Goal: Task Accomplishment & Management: Use online tool/utility

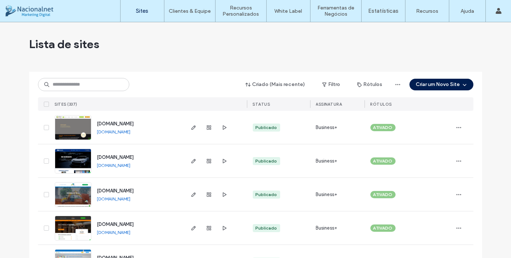
click at [115, 135] on div "[DOMAIN_NAME]" at bounding box center [114, 132] width 34 height 6
click at [114, 134] on link "[DOMAIN_NAME]" at bounding box center [114, 131] width 34 height 5
click at [118, 133] on link "[DOMAIN_NAME]" at bounding box center [114, 131] width 34 height 5
click at [192, 127] on use "button" at bounding box center [193, 128] width 4 height 4
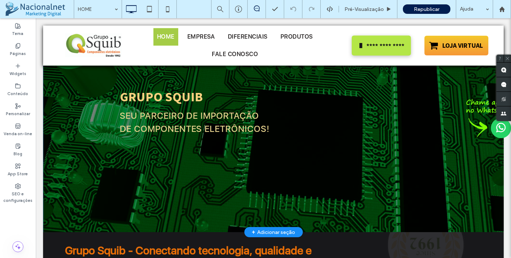
scroll to position [182, 0]
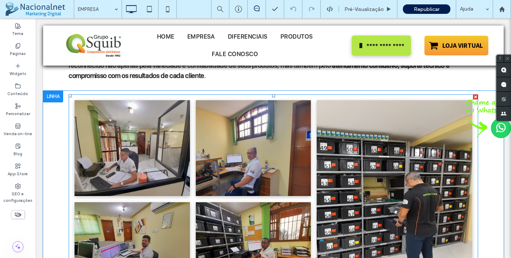
scroll to position [1277, 0]
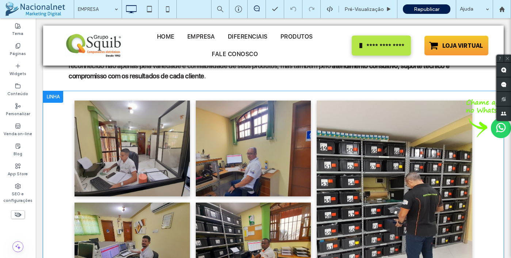
click at [54, 95] on div at bounding box center [53, 97] width 20 height 12
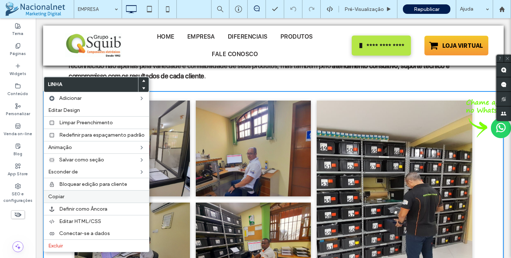
click at [67, 197] on label "Copiar" at bounding box center [96, 197] width 96 height 6
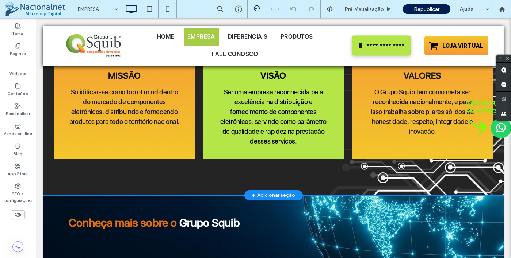
scroll to position [730, 0]
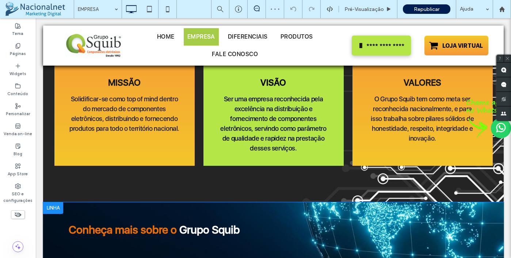
click at [53, 207] on div at bounding box center [53, 209] width 20 height 12
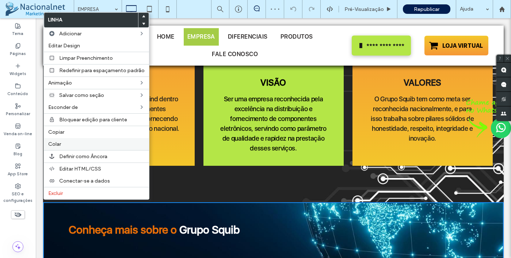
click at [66, 147] on label "Colar" at bounding box center [96, 144] width 96 height 6
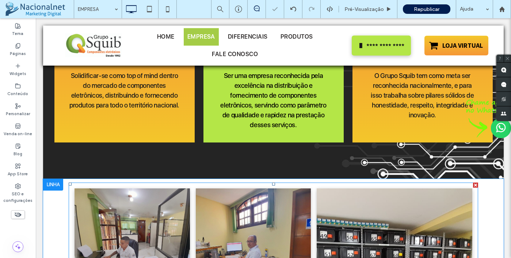
scroll to position [766, 0]
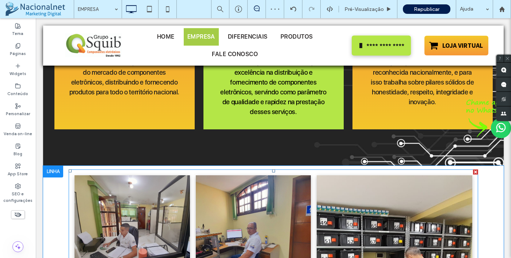
click at [157, 211] on link at bounding box center [131, 224] width 115 height 96
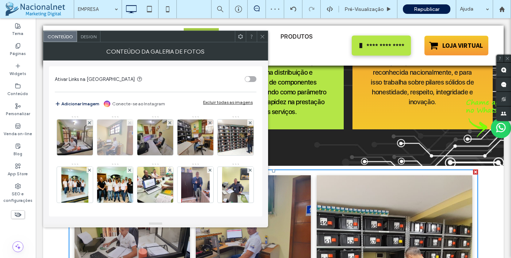
click at [128, 123] on icon at bounding box center [129, 123] width 3 height 3
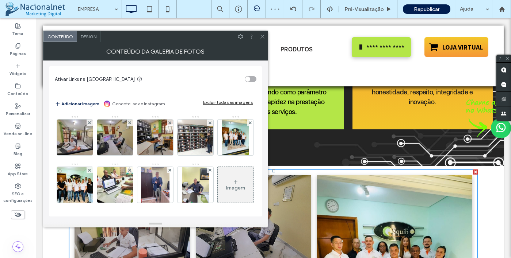
click at [128, 123] on icon at bounding box center [129, 123] width 3 height 3
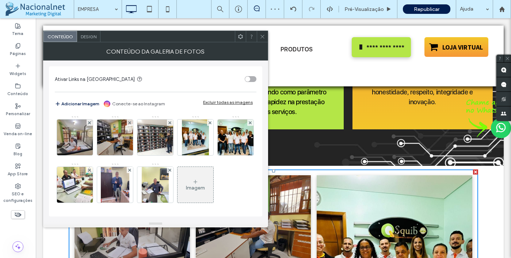
click at [128, 123] on icon at bounding box center [129, 123] width 3 height 3
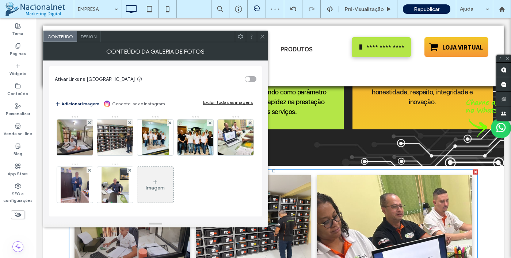
click at [128, 123] on icon at bounding box center [129, 123] width 3 height 3
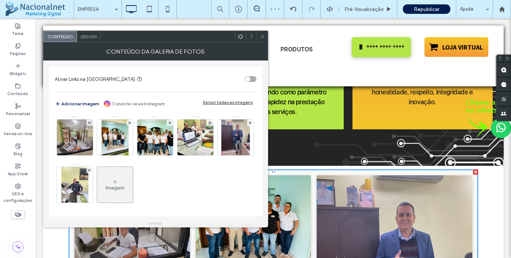
click at [128, 123] on icon at bounding box center [129, 123] width 3 height 3
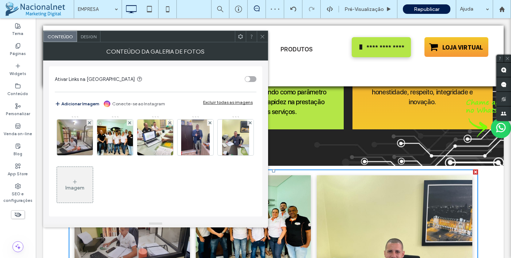
click at [128, 123] on icon at bounding box center [129, 123] width 3 height 3
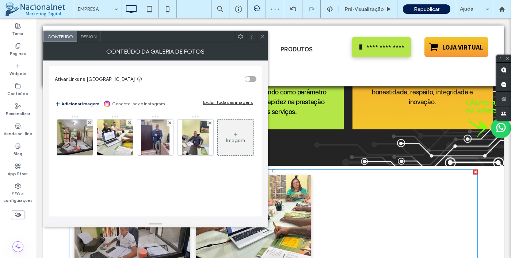
click at [128, 123] on icon at bounding box center [129, 123] width 3 height 3
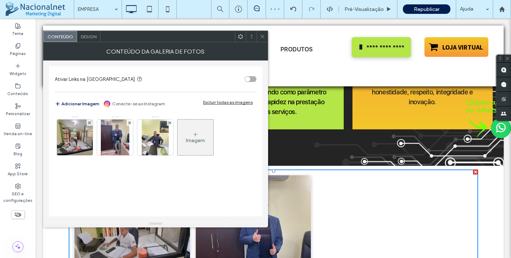
click at [128, 123] on icon at bounding box center [129, 123] width 3 height 3
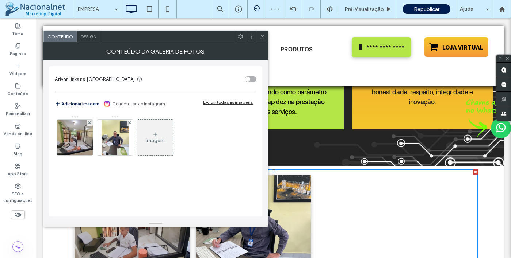
click at [128, 123] on icon at bounding box center [129, 123] width 3 height 3
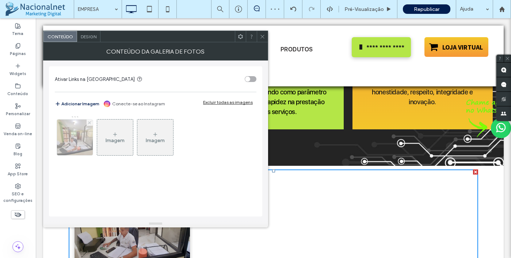
click at [88, 124] on icon at bounding box center [89, 123] width 3 height 3
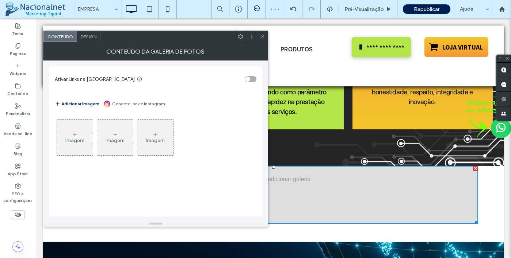
click at [82, 131] on div "Imagem" at bounding box center [75, 137] width 36 height 34
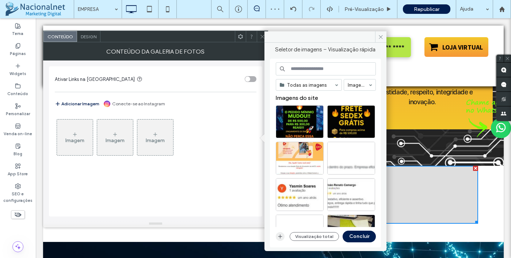
click at [281, 236] on use "button" at bounding box center [280, 237] width 4 height 4
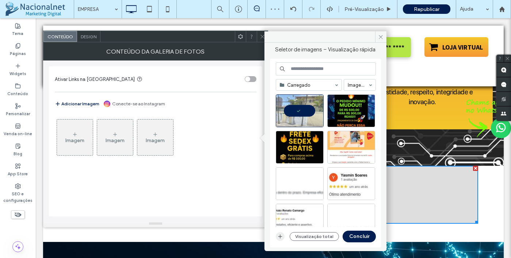
click at [279, 236] on icon "button" at bounding box center [280, 237] width 6 height 6
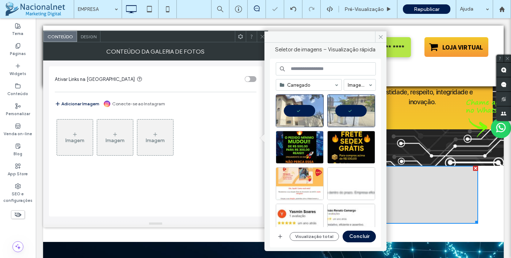
click at [367, 238] on button "Concluir" at bounding box center [358, 237] width 33 height 12
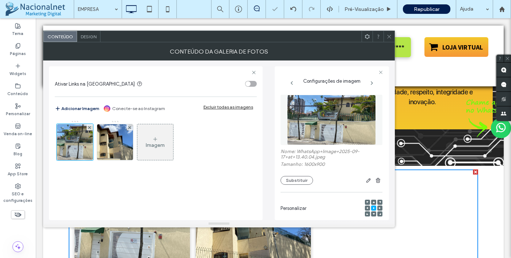
click at [86, 38] on span "Design" at bounding box center [89, 36] width 16 height 5
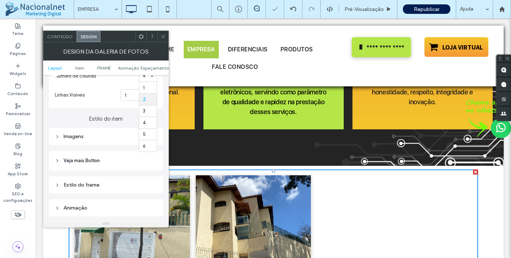
scroll to position [218, 0]
click at [150, 80] on div "1 2 3 4 5 6" at bounding box center [148, 77] width 18 height 12
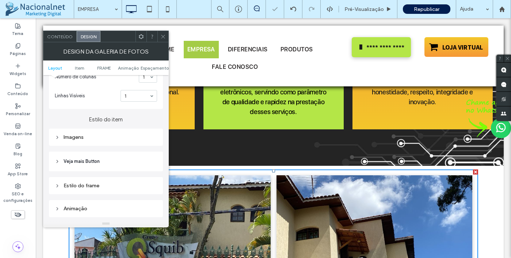
click at [163, 41] on span at bounding box center [162, 36] width 5 height 11
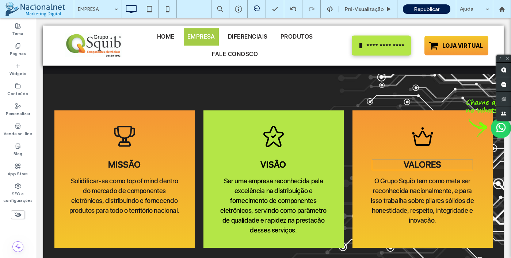
scroll to position [620, 0]
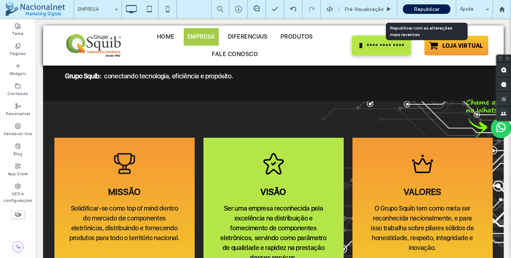
click at [423, 7] on span "Republicar" at bounding box center [426, 9] width 26 height 6
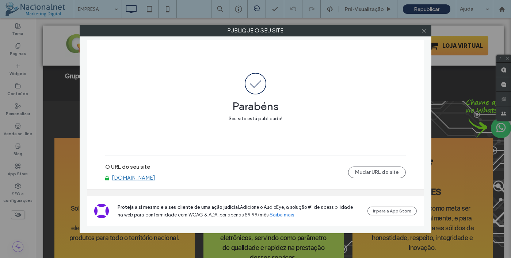
click at [423, 29] on icon at bounding box center [423, 30] width 5 height 5
